Goal: Information Seeking & Learning: Stay updated

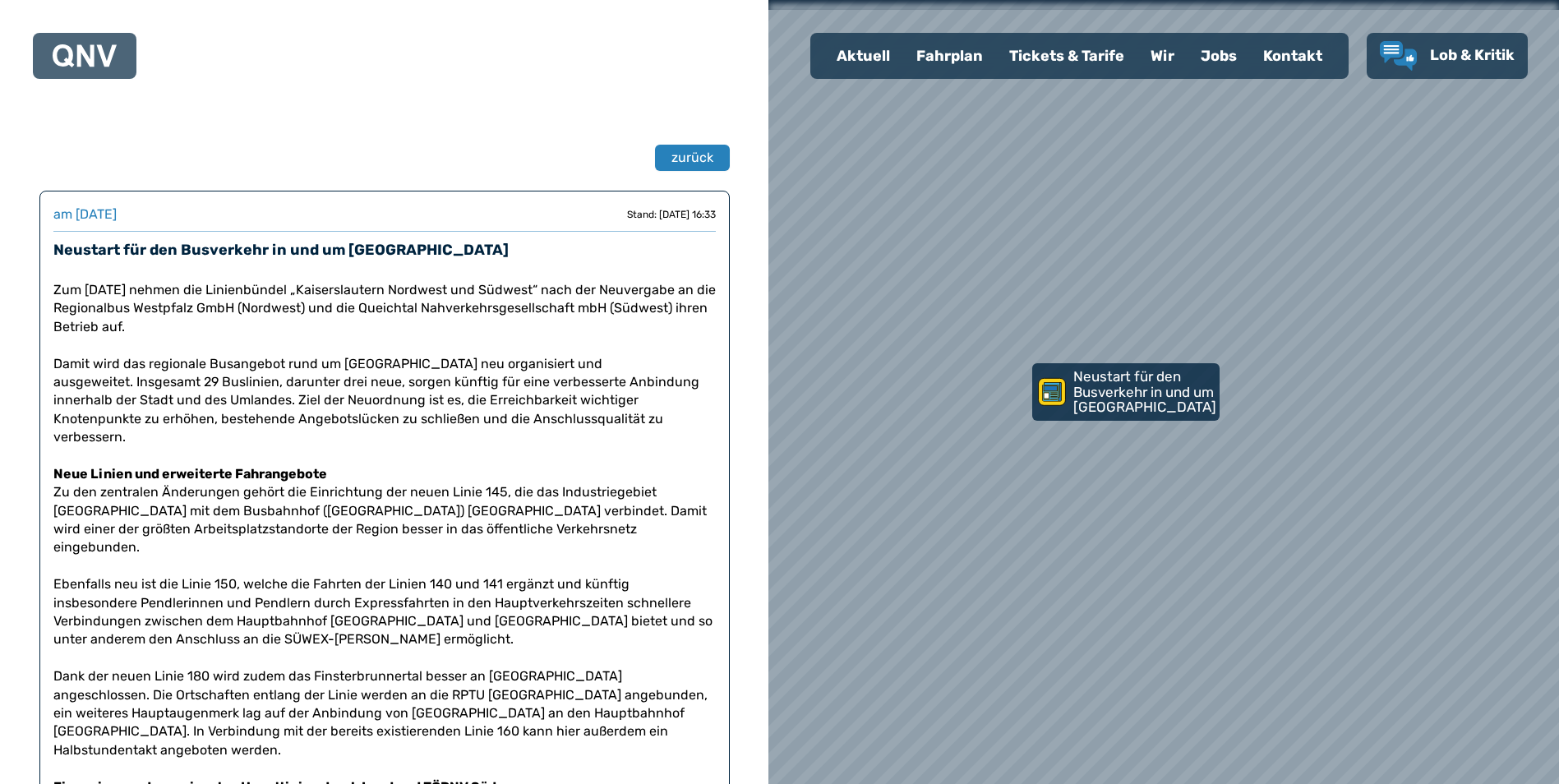
click at [356, 286] on p "Zum [DATE] nehmen die Linienbündel „Kaiserslautern Nordwest und Südwest“ nach d…" at bounding box center [385, 308] width 663 height 55
drag, startPoint x: 356, startPoint y: 286, endPoint x: 518, endPoint y: 276, distance: 162.3
click at [58, 284] on p "Zum [DATE] nehmen die Linienbündel „Kaiserslautern Nordwest und Südwest“ nach d…" at bounding box center [385, 308] width 663 height 55
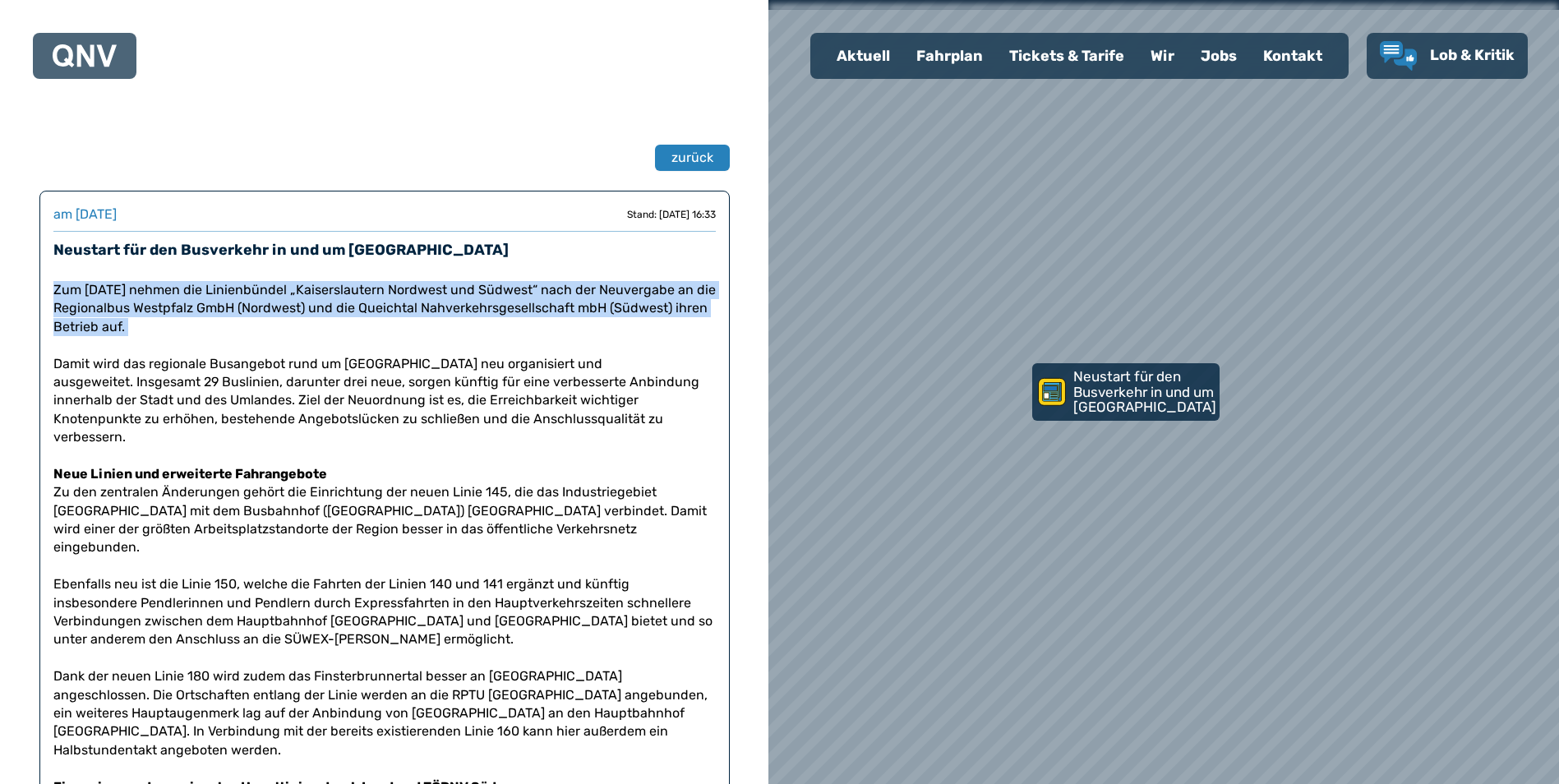
drag, startPoint x: 58, startPoint y: 284, endPoint x: 173, endPoint y: 324, distance: 121.8
click at [173, 324] on p "Zum [DATE] nehmen die Linienbündel „Kaiserslautern Nordwest und Südwest“ nach d…" at bounding box center [385, 308] width 663 height 55
copy section "Zum [DATE] nehmen die Linienbündel „Kaiserslautern Nordwest und Südwest“ nach d…"
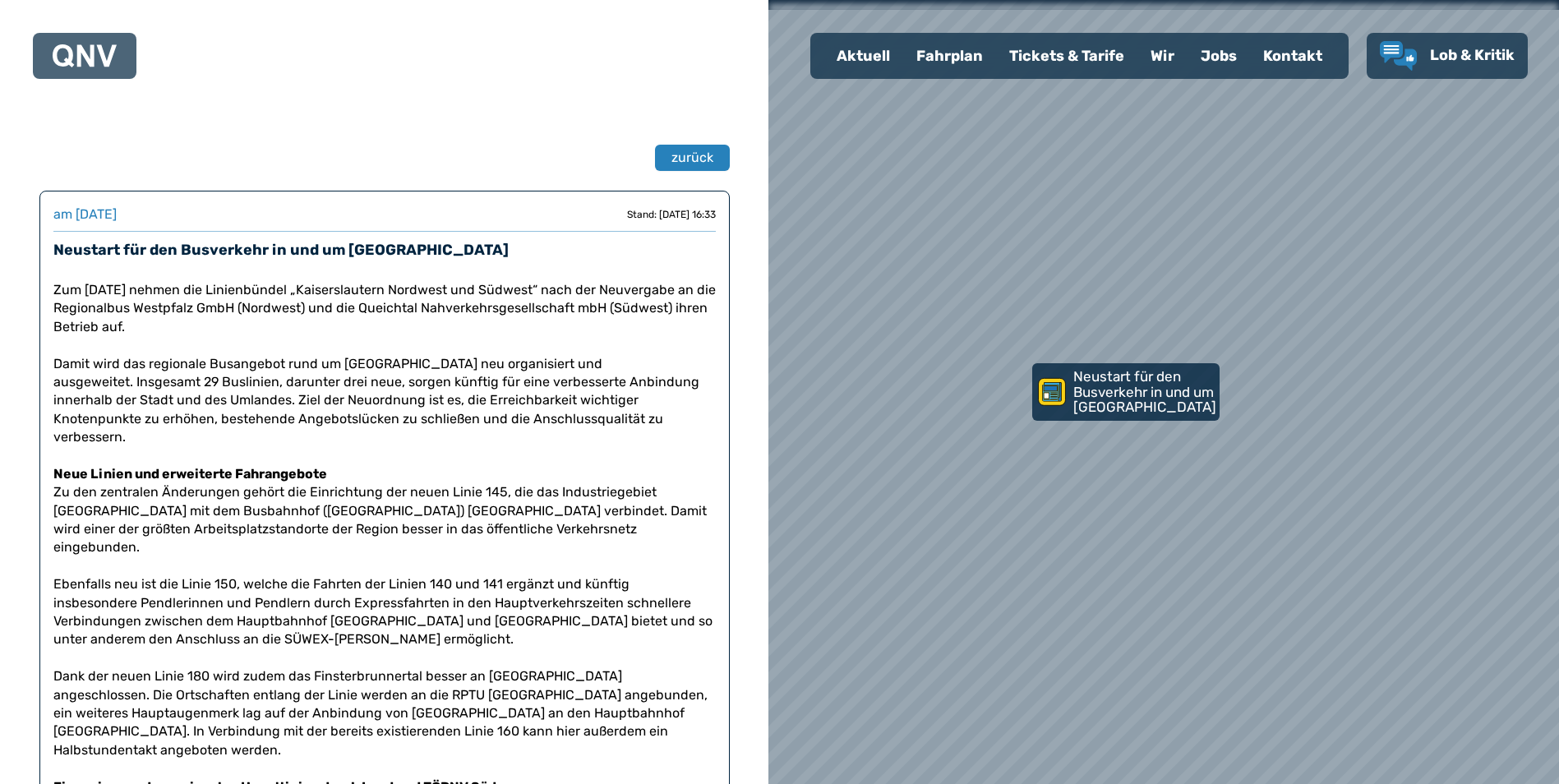
click at [90, 246] on h3 "Neustart für den Busverkehr in und um [GEOGRAPHIC_DATA]" at bounding box center [385, 250] width 663 height 23
drag, startPoint x: 90, startPoint y: 246, endPoint x: 441, endPoint y: 261, distance: 351.3
click at [441, 261] on div "am [DATE] am [DATE] Stand: [DATE] 16:33 Neustart für den Busverkehr in und um […" at bounding box center [385, 236] width 663 height 63
copy h3 "Neustart für den Busverkehr in und um [GEOGRAPHIC_DATA]"
